Goal: Task Accomplishment & Management: Use online tool/utility

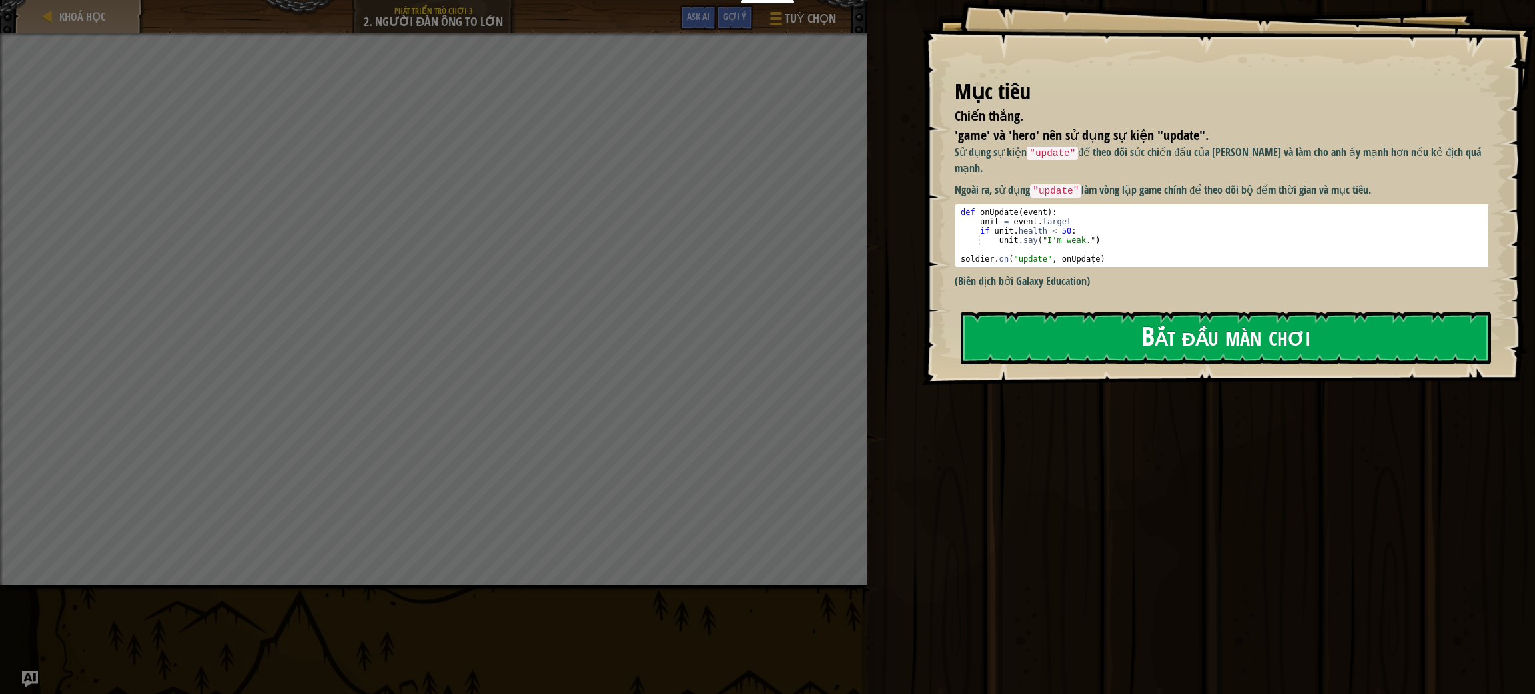
click at [1369, 275] on div "Sử dụng sự kiện "update" để theo dõi sức chiến đấu của [PERSON_NAME] và làm cho…" at bounding box center [1229, 221] width 549 height 153
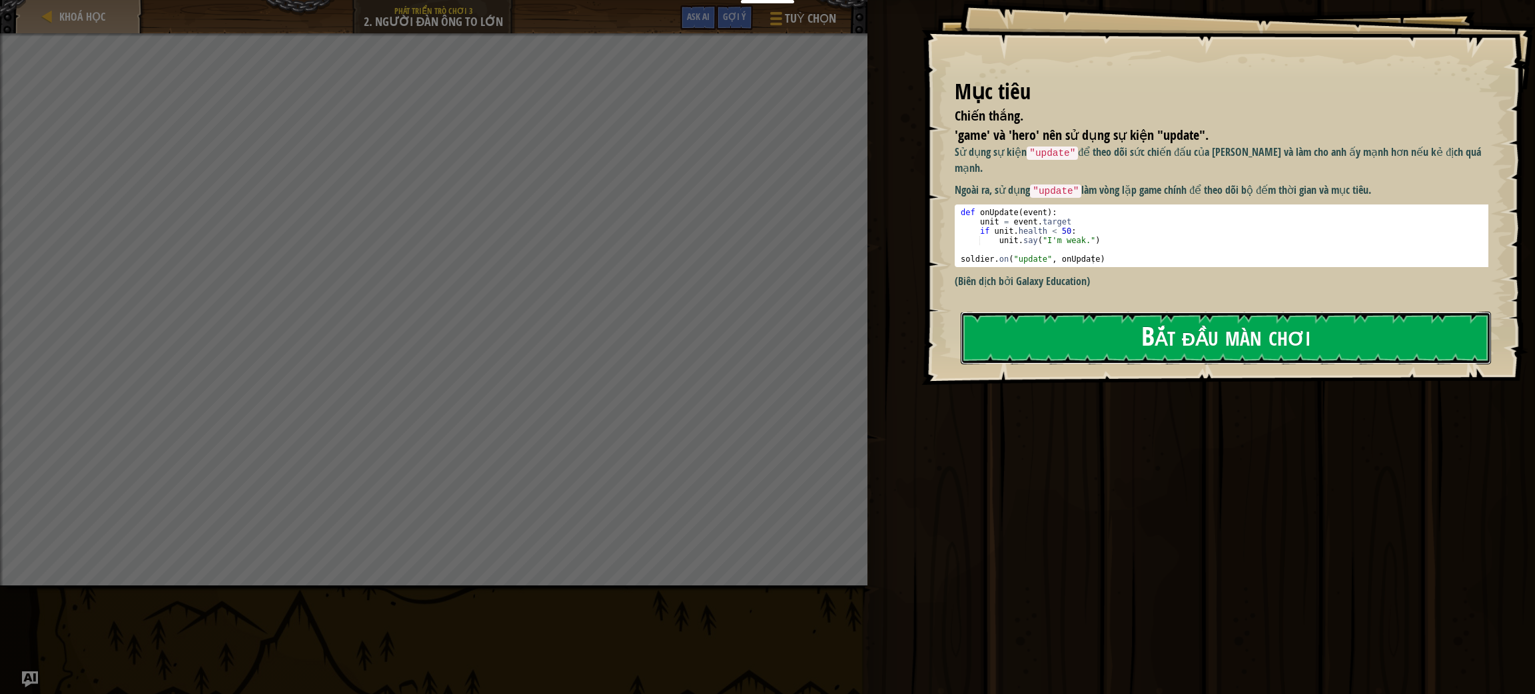
click at [1290, 330] on button "Bắt đầu màn chơi" at bounding box center [1226, 338] width 530 height 53
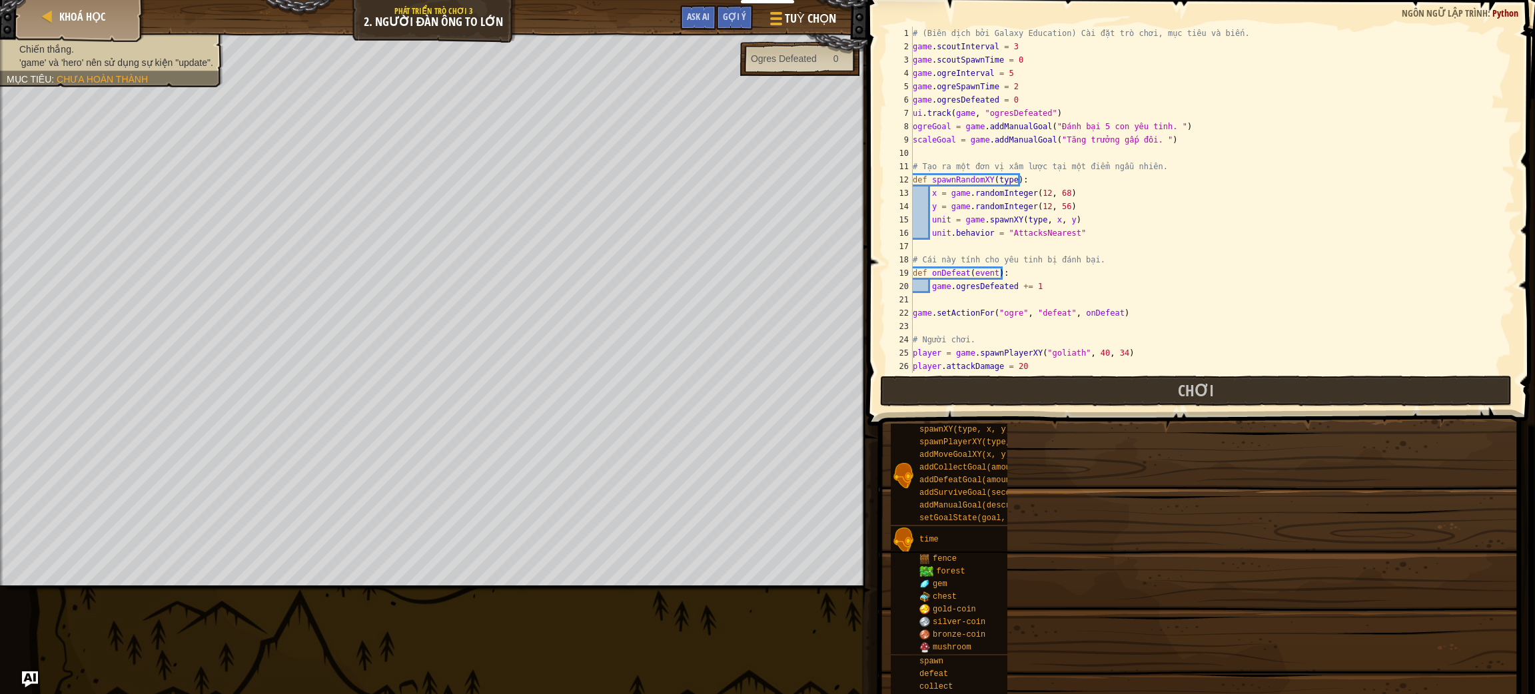
click at [1232, 331] on div "# (Biên dịch bởi Galaxy Education) Cài đặt trò chơi, mục tiêu và biến. game . s…" at bounding box center [1212, 213] width 605 height 373
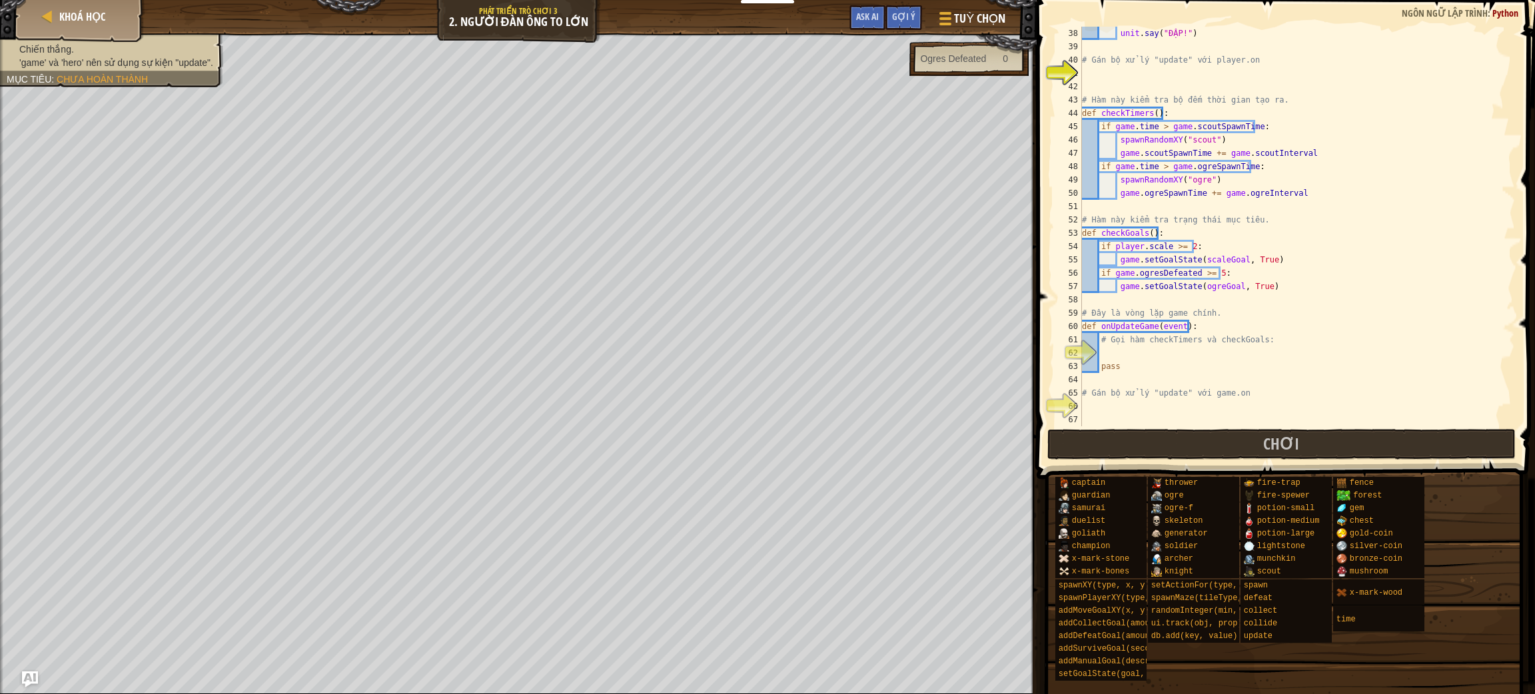
scroll to position [493, 0]
click at [955, 11] on span "Tuỳ chọn" at bounding box center [980, 18] width 54 height 18
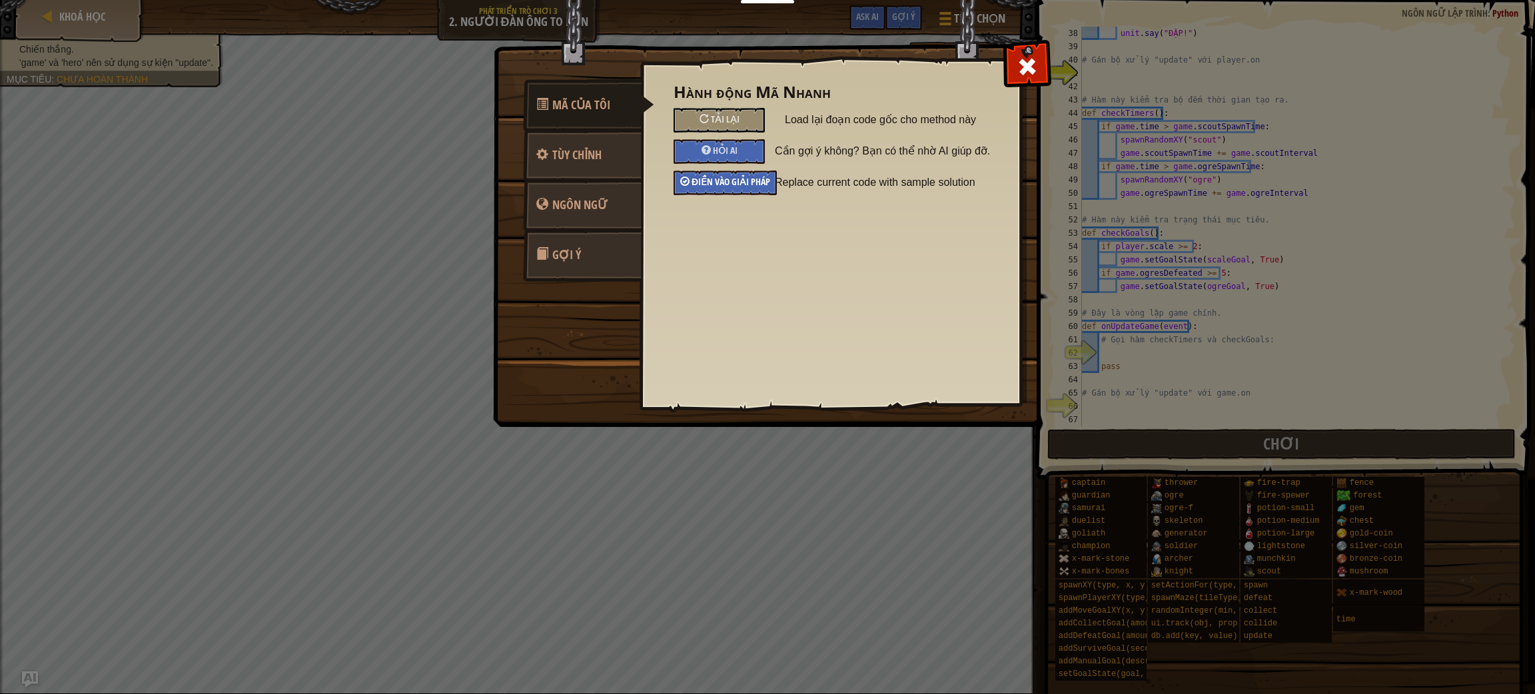
click at [709, 180] on span "Điền vào giải pháp" at bounding box center [730, 181] width 79 height 13
click at [605, 470] on div "Mã Của Tôi Tùy chỉnh Ngôn ngữ Gợi ý Hành động Mã Nhanh Tải lại Load lại đoạn co…" at bounding box center [767, 347] width 1535 height 694
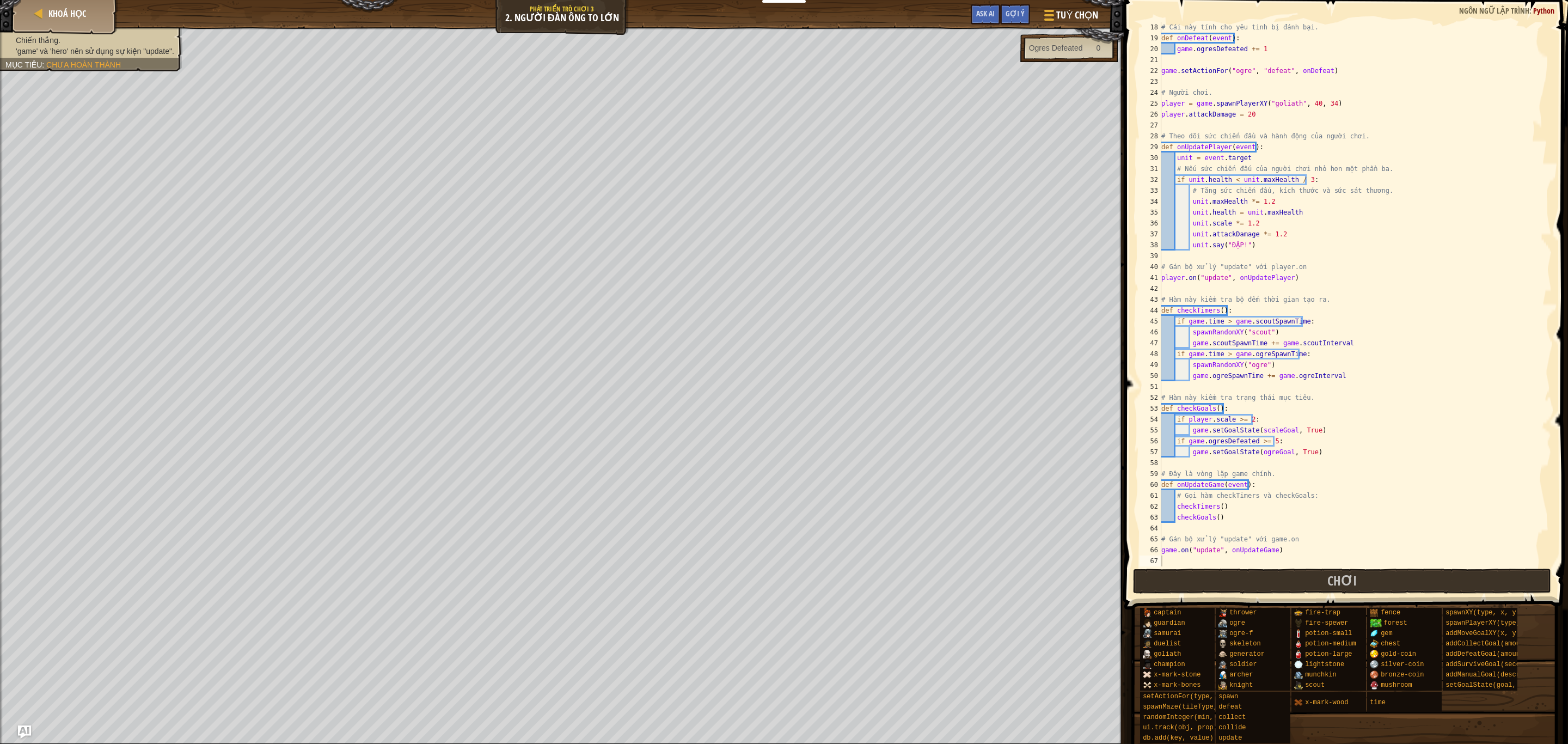
scroll to position [185, 0]
